Goal: Find specific page/section: Find specific page/section

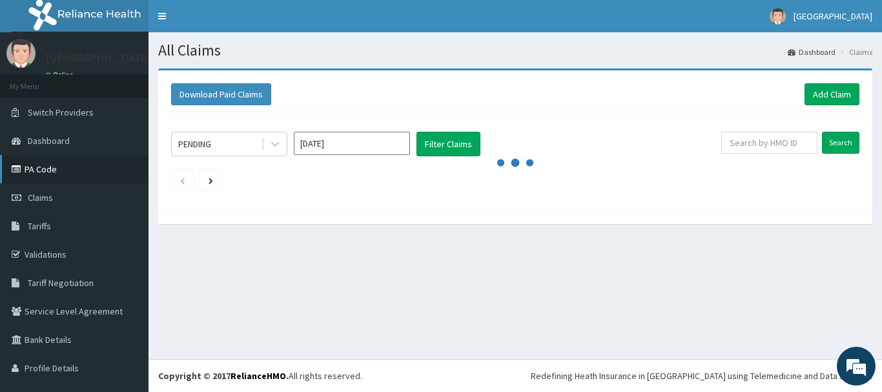
click at [43, 171] on link "PA Code" at bounding box center [74, 169] width 148 height 28
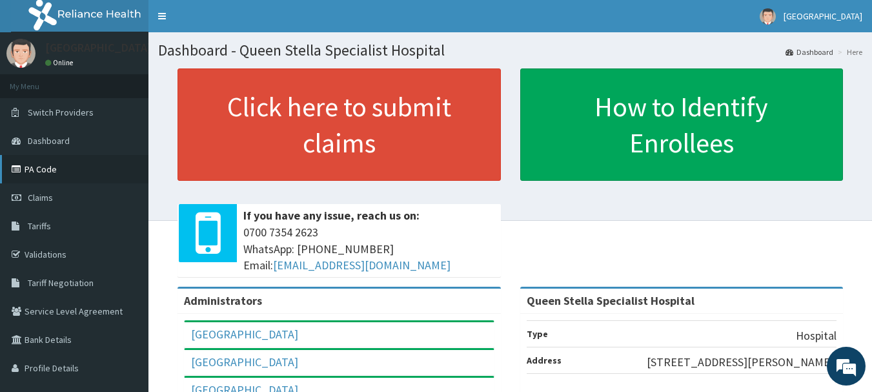
click at [43, 169] on link "PA Code" at bounding box center [74, 169] width 148 height 28
